Goal: Transaction & Acquisition: Book appointment/travel/reservation

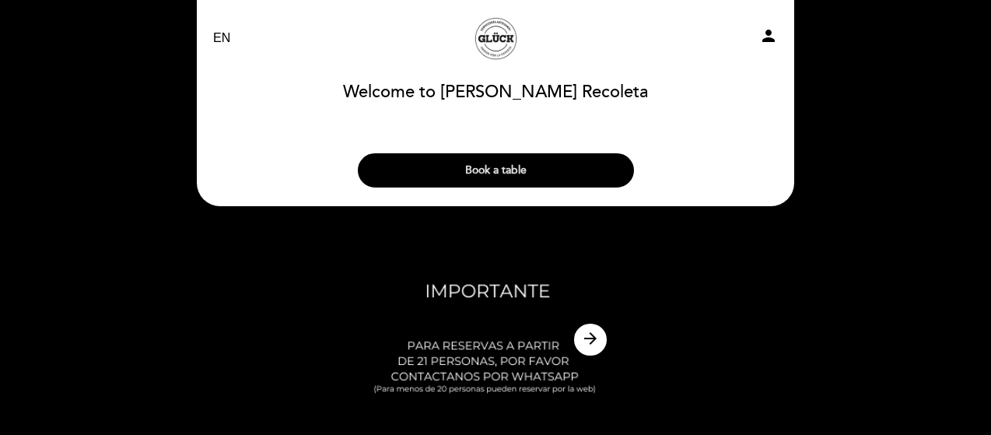
click at [504, 174] on button "Book a table" at bounding box center [496, 170] width 276 height 34
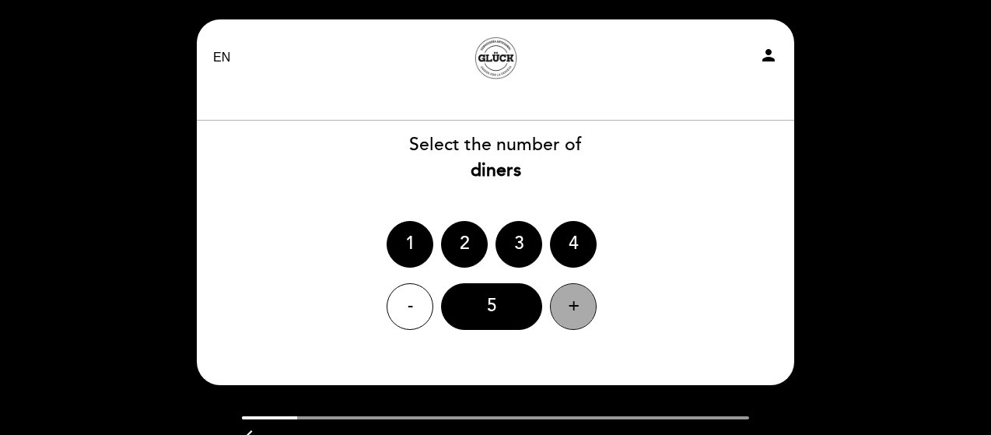
click at [569, 309] on div "+" at bounding box center [573, 306] width 47 height 47
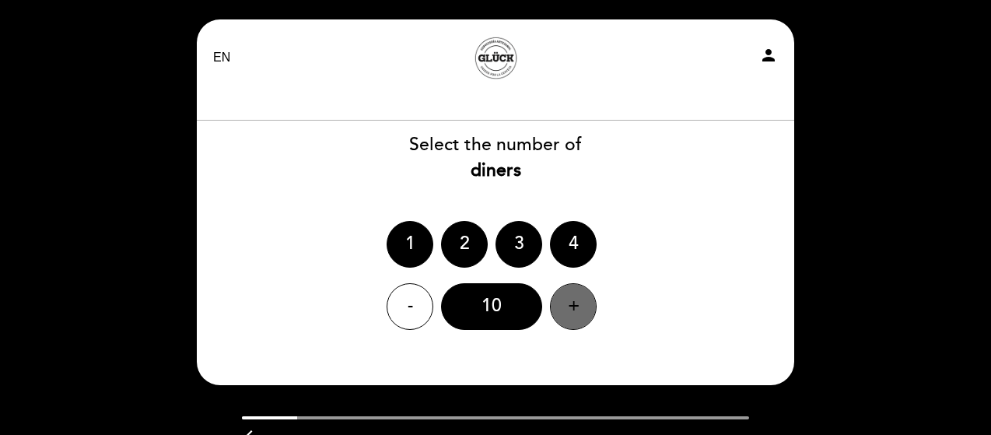
click at [569, 309] on div "+" at bounding box center [573, 306] width 47 height 47
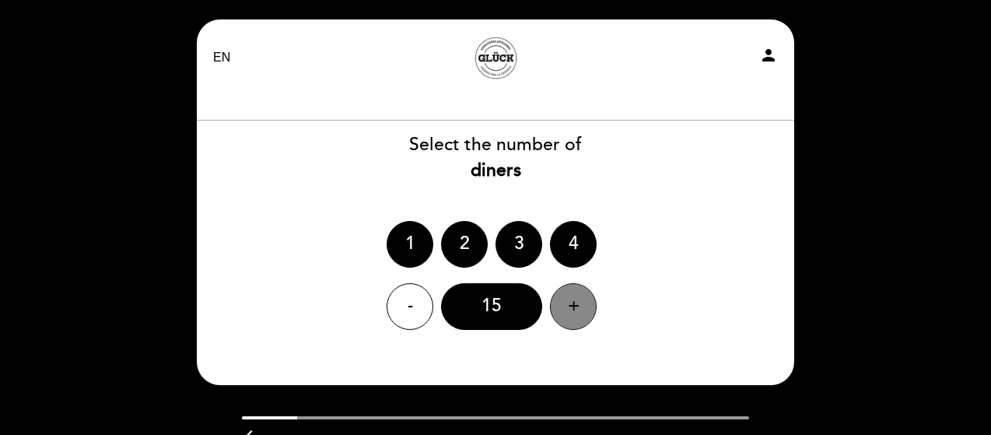
click at [570, 308] on div "+" at bounding box center [573, 306] width 47 height 47
click at [390, 313] on div "-" at bounding box center [410, 306] width 47 height 47
click at [512, 305] on div "15" at bounding box center [491, 306] width 101 height 47
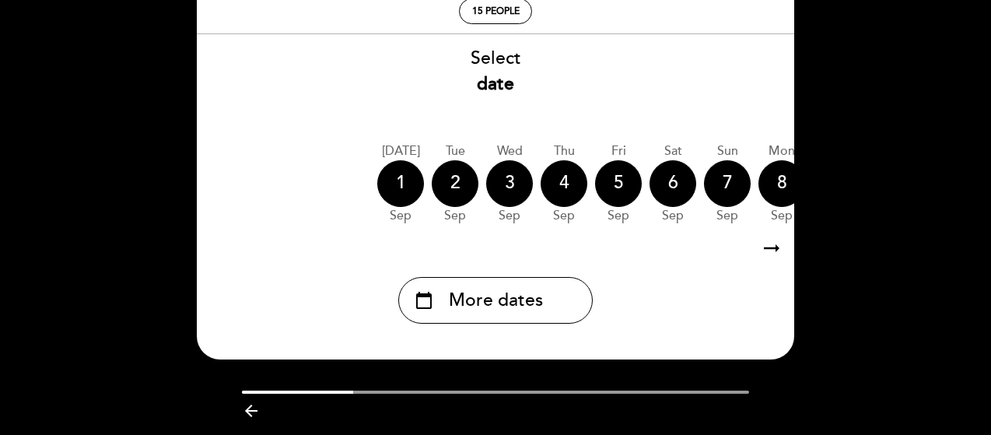
scroll to position [62, 0]
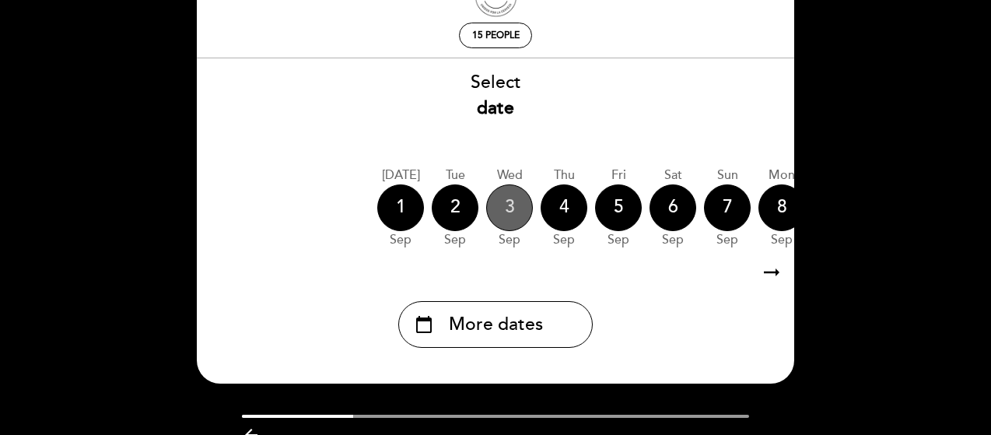
click at [509, 216] on div "3" at bounding box center [509, 207] width 47 height 47
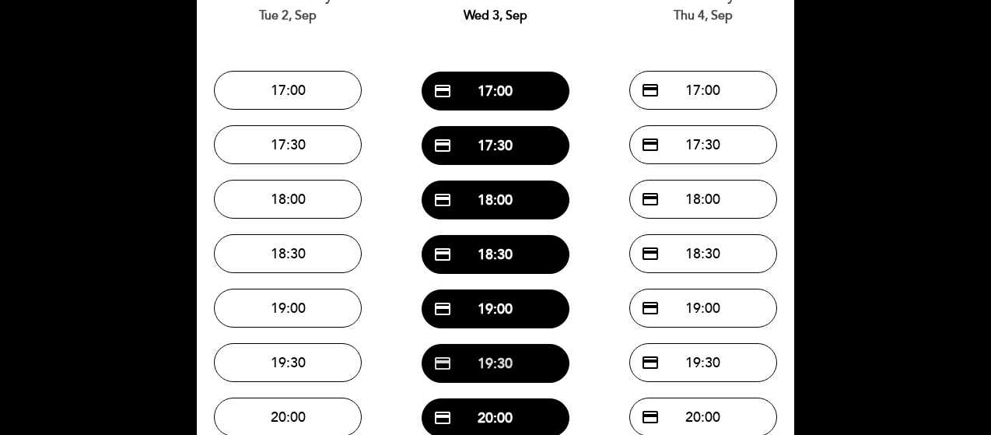
scroll to position [218, 0]
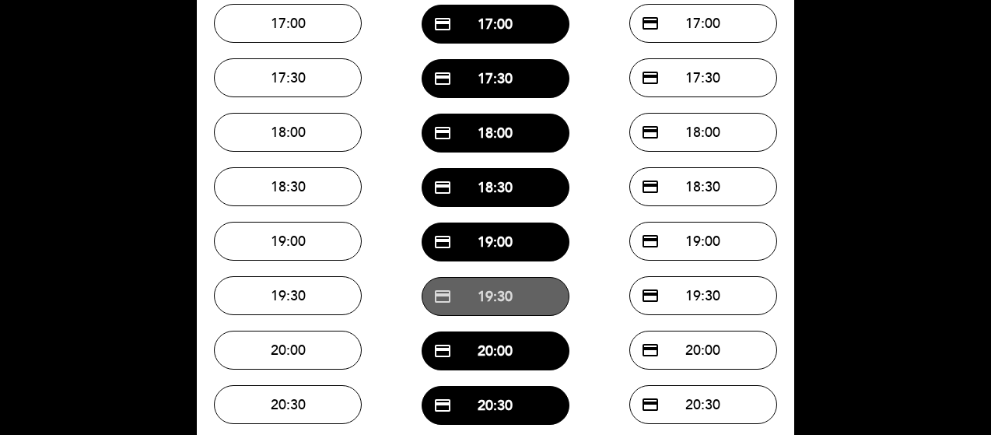
click at [496, 302] on button "credit_card 19:30" at bounding box center [496, 296] width 148 height 39
